Goal: Use online tool/utility: Utilize a website feature to perform a specific function

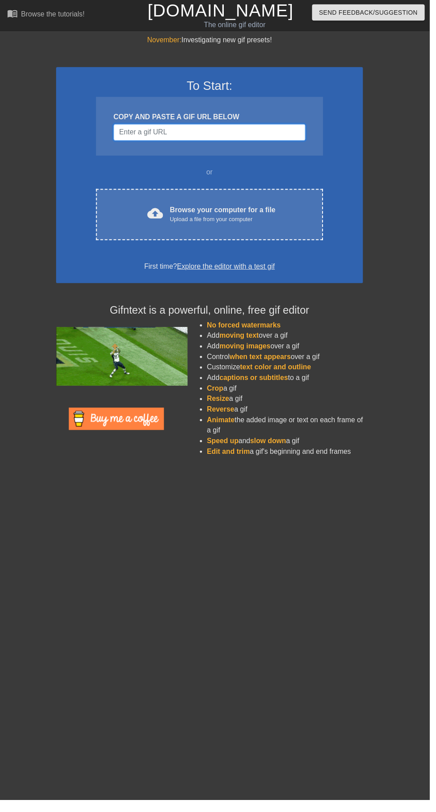
click at [222, 134] on input "Username" at bounding box center [212, 134] width 195 height 17
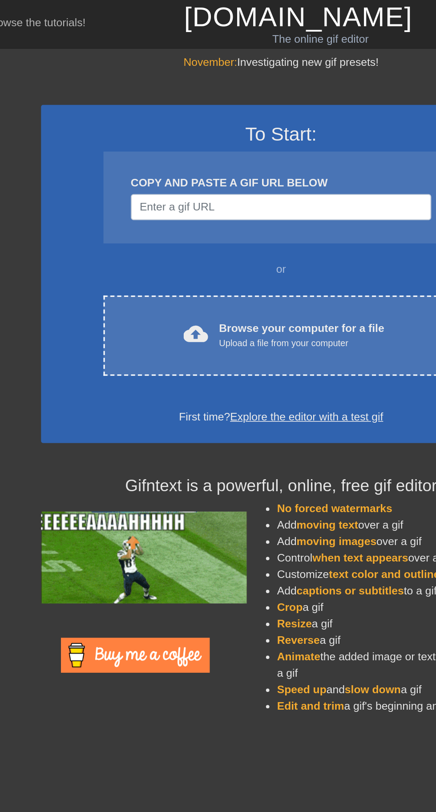
click at [262, 214] on div "Browse your computer for a file Upload a file from your computer" at bounding box center [226, 218] width 107 height 20
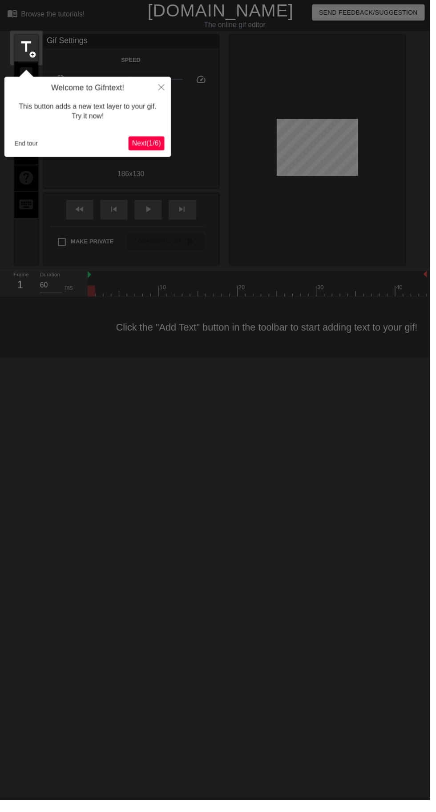
click at [174, 97] on div at bounding box center [218, 412] width 436 height 824
click at [165, 103] on div "This button adds a new text layer to your gif. Try it now!" at bounding box center [89, 113] width 156 height 38
click at [174, 88] on div at bounding box center [218, 412] width 436 height 824
click at [173, 86] on button "Close" at bounding box center [164, 88] width 20 height 20
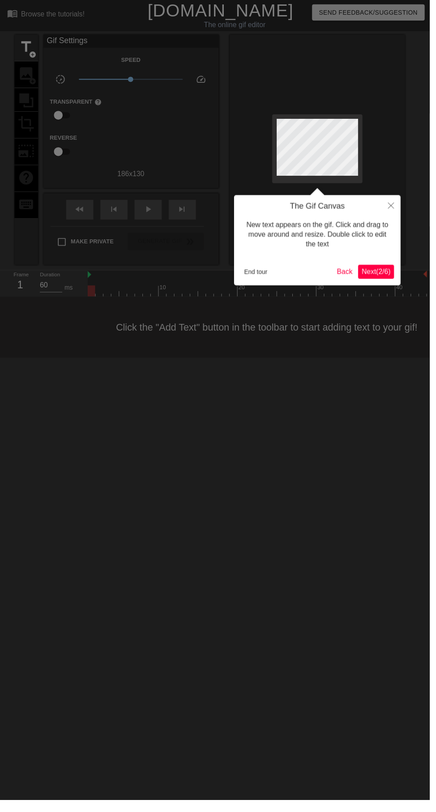
click at [389, 276] on span "Next ( 2 / 6 )" at bounding box center [381, 276] width 29 height 8
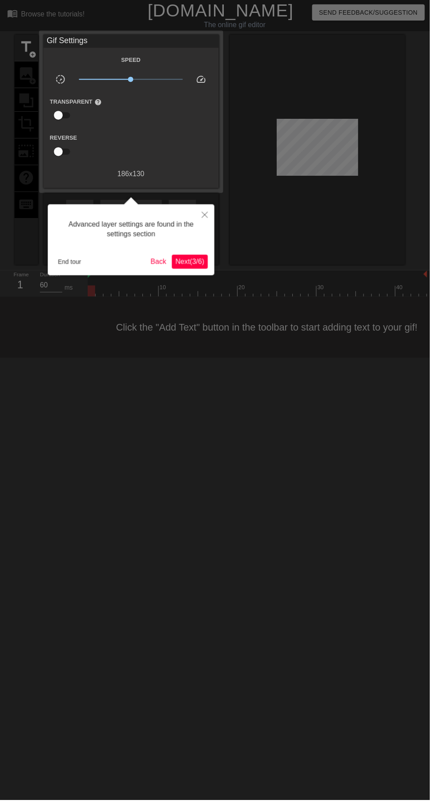
click at [207, 257] on div "Advanced layer settings are found in the settings section End tour Back Next ( …" at bounding box center [132, 243] width 169 height 72
click at [198, 262] on span "Next ( 3 / 6 )" at bounding box center [192, 266] width 29 height 8
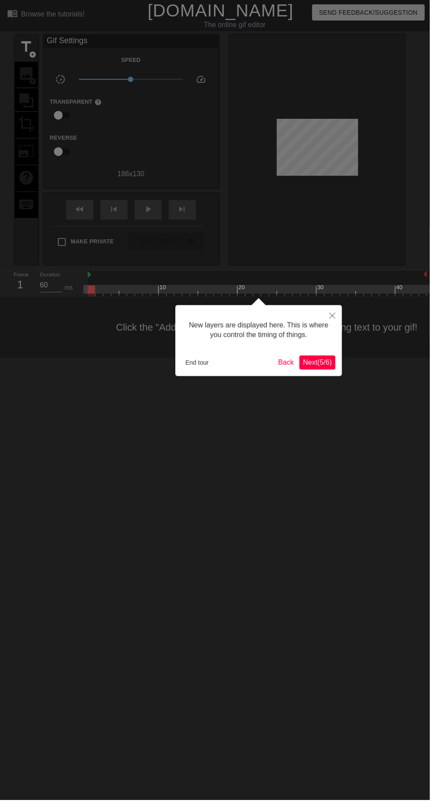
scroll to position [8, 0]
click at [330, 369] on span "Next ( 5 / 6 )" at bounding box center [321, 368] width 29 height 8
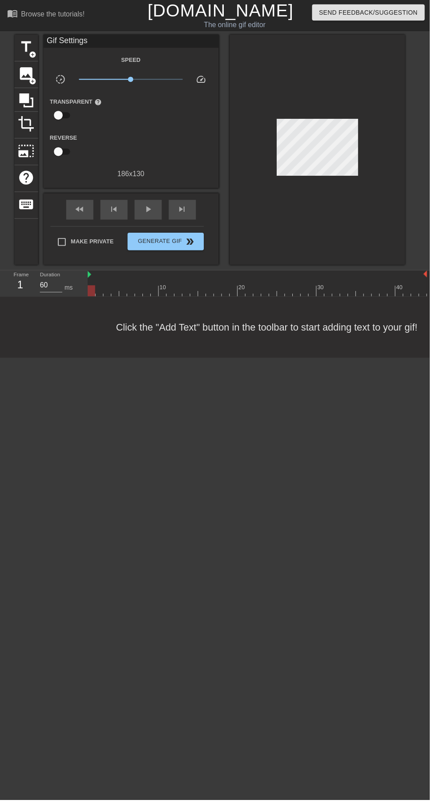
click at [32, 82] on span "add_circle" at bounding box center [33, 83] width 8 height 8
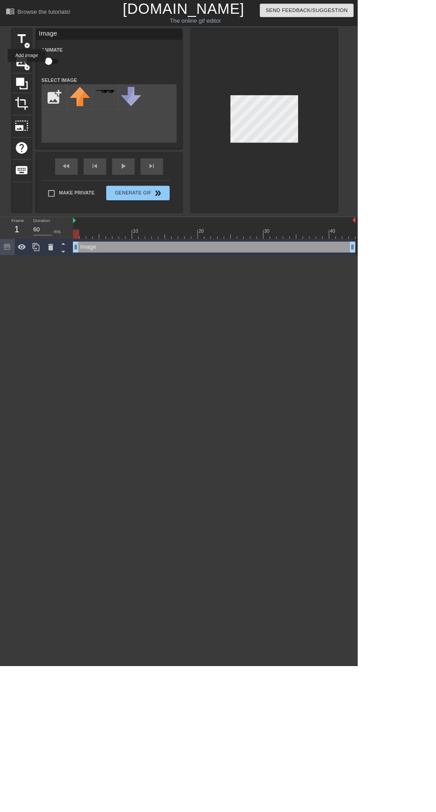
scroll to position [0, 0]
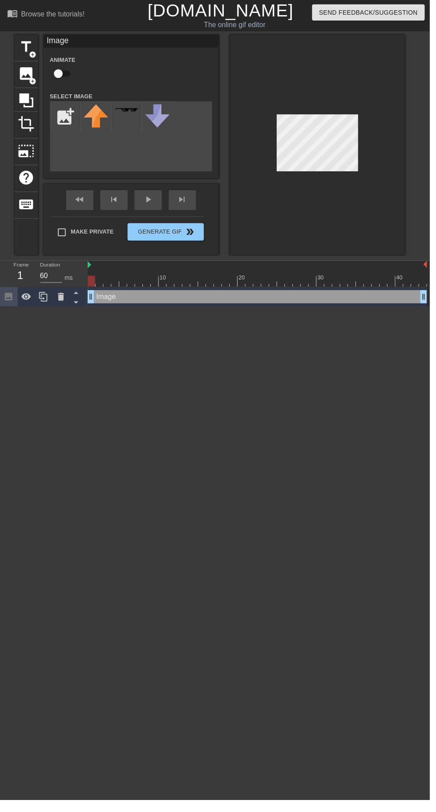
click at [81, 202] on div "fast_rewind skip_previous play_arrow skip_next" at bounding box center [132, 202] width 145 height 33
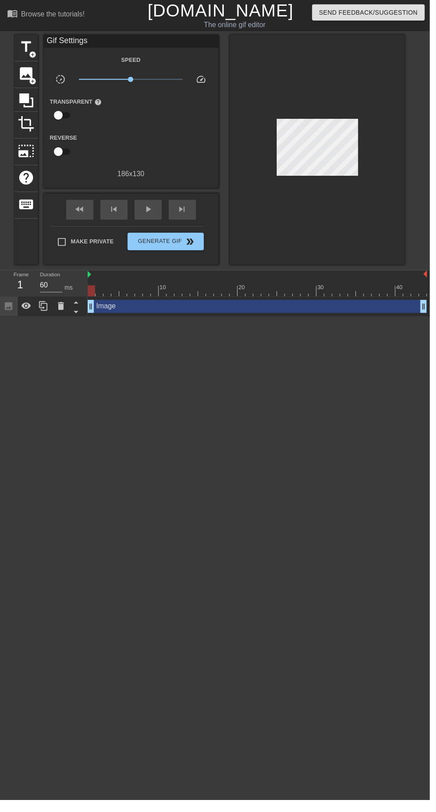
click at [32, 82] on span "add_circle" at bounding box center [33, 83] width 8 height 8
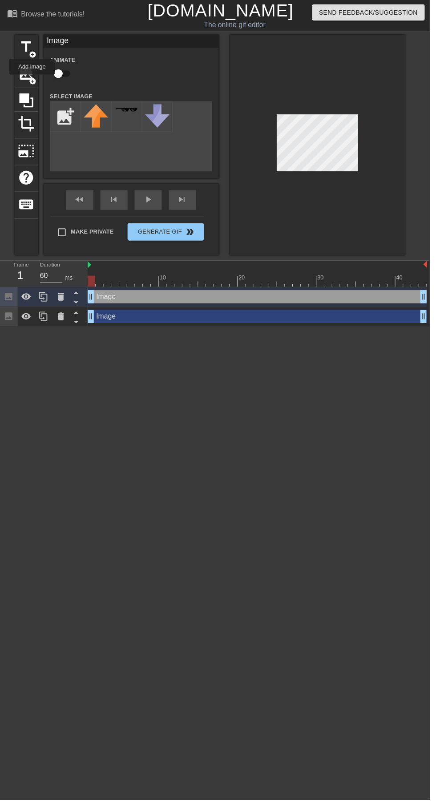
click at [276, 304] on div "Image drag_handle drag_handle" at bounding box center [261, 300] width 344 height 13
click at [70, 304] on div at bounding box center [62, 301] width 18 height 20
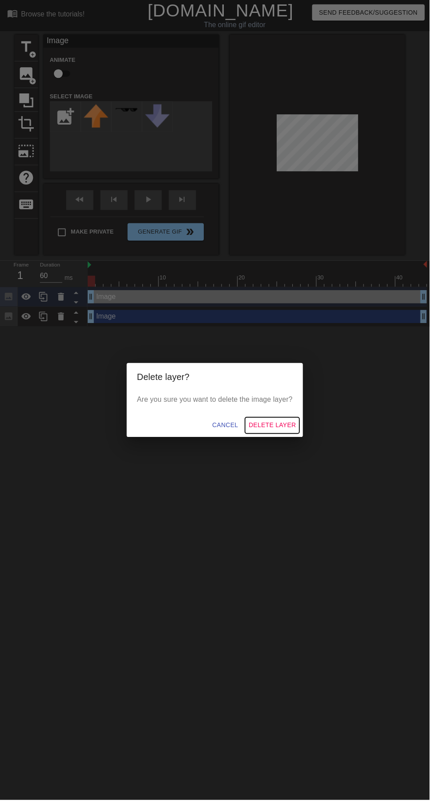
click at [283, 437] on span "Delete Layer" at bounding box center [276, 431] width 48 height 11
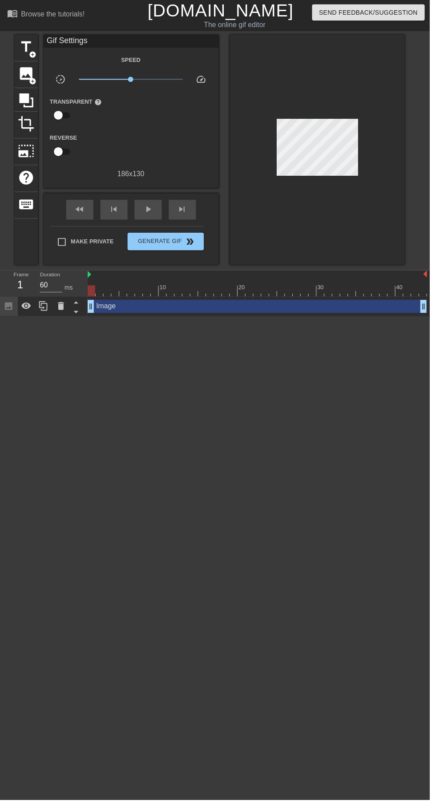
click at [147, 310] on div "Image drag_handle drag_handle" at bounding box center [261, 310] width 344 height 13
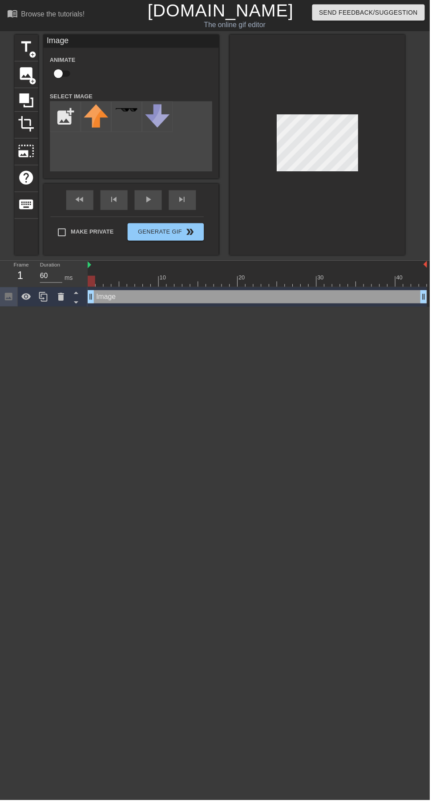
click at [60, 304] on icon at bounding box center [62, 301] width 6 height 8
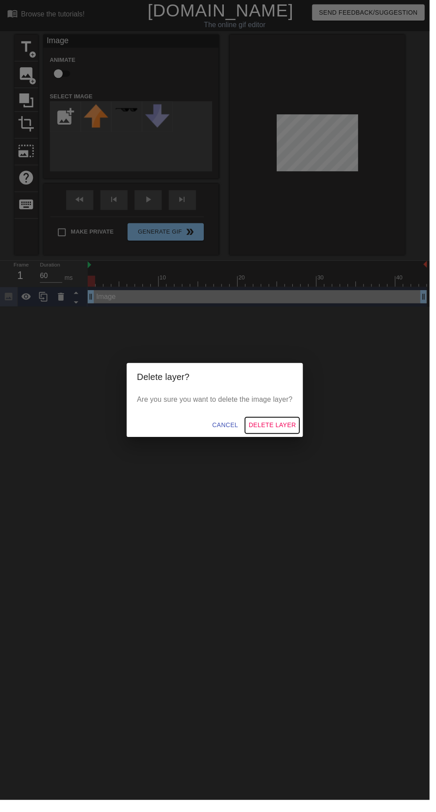
click at [291, 433] on span "Delete Layer" at bounding box center [276, 431] width 48 height 11
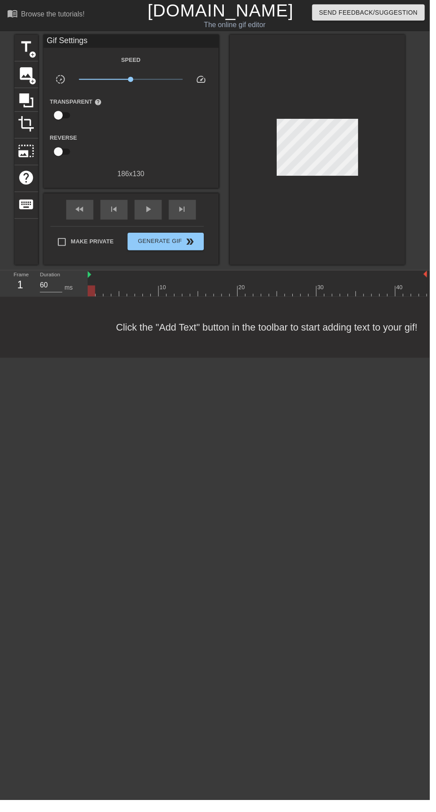
click at [31, 81] on span "add_circle" at bounding box center [33, 83] width 8 height 8
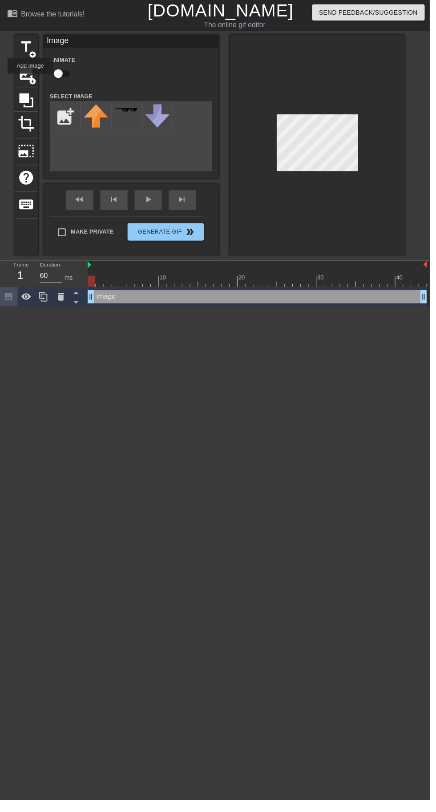
click at [66, 112] on input "file" at bounding box center [66, 118] width 30 height 30
type input "C:\fakepath\Untitled444_20250829043016.png"
click at [97, 113] on img at bounding box center [97, 113] width 25 height 14
click at [151, 298] on div "Image drag_handle drag_handle" at bounding box center [261, 300] width 344 height 13
click at [197, 13] on link "[DOMAIN_NAME]" at bounding box center [224, 11] width 148 height 20
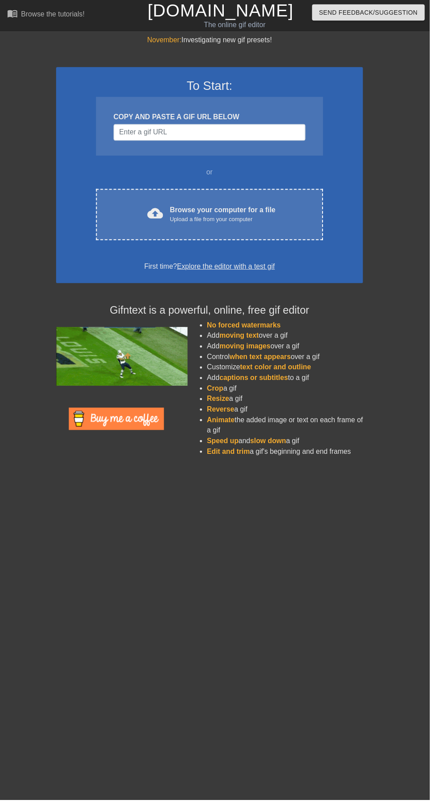
click at [280, 198] on div "cloud_upload Browse your computer for a file Upload a file from your computer C…" at bounding box center [212, 218] width 230 height 52
